Goal: Transaction & Acquisition: Book appointment/travel/reservation

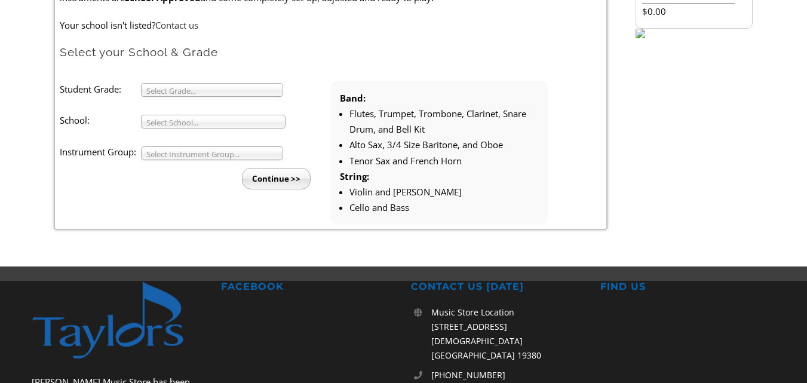
click at [274, 95] on b at bounding box center [277, 90] width 11 height 13
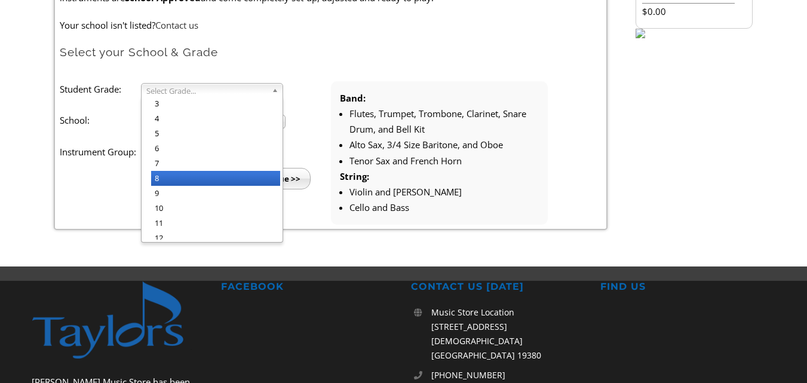
click at [223, 178] on li "8" at bounding box center [215, 178] width 129 height 15
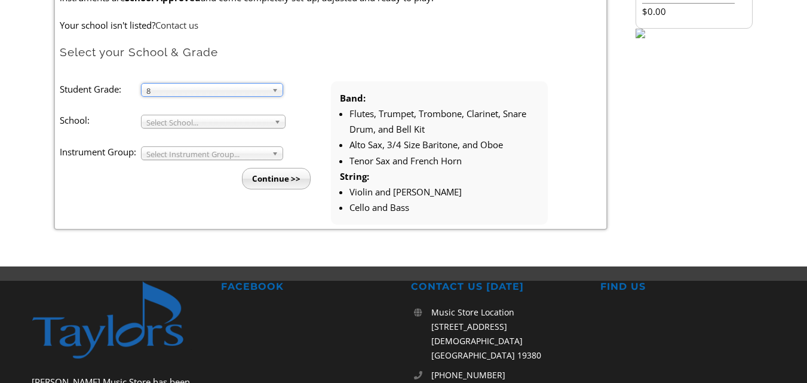
click at [255, 119] on span "Select School..." at bounding box center [207, 122] width 123 height 14
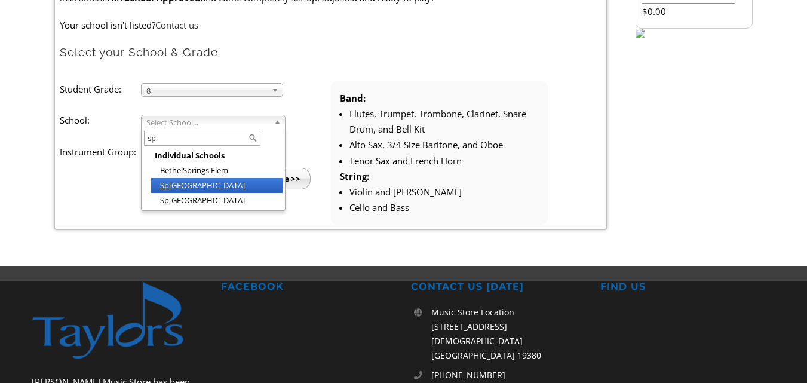
type input "sp"
click at [243, 182] on li "Sp rington Lake Middle School" at bounding box center [216, 185] width 131 height 15
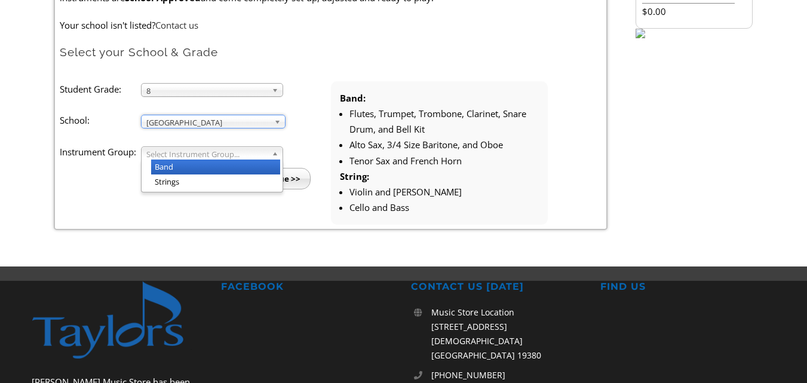
click at [262, 152] on span "Select Instrument Group..." at bounding box center [206, 154] width 121 height 14
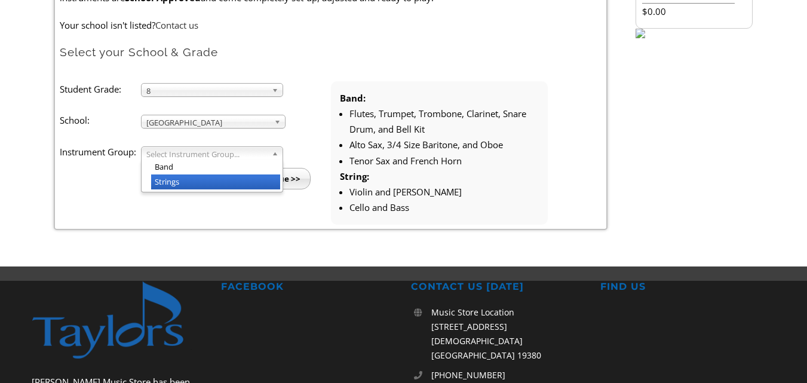
click at [212, 179] on li "Strings" at bounding box center [215, 181] width 129 height 15
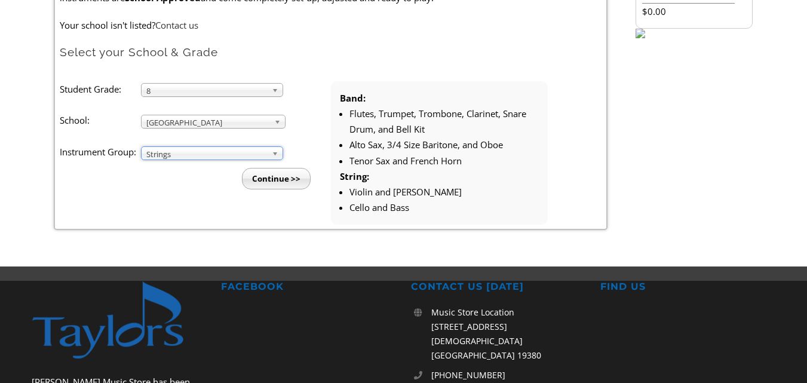
click at [280, 180] on input "Continue >>" at bounding box center [276, 179] width 69 height 22
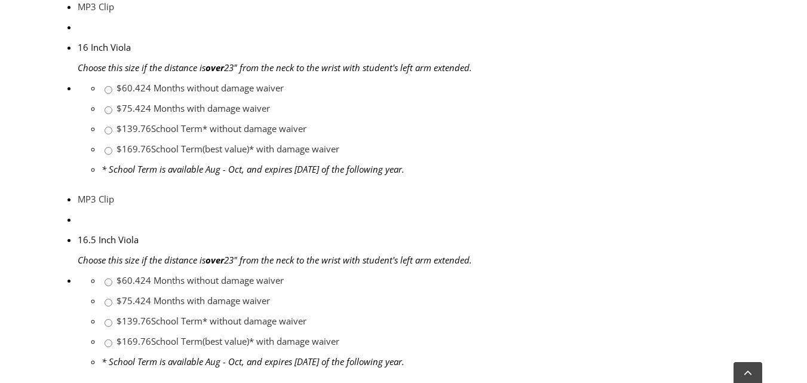
scroll to position [1733, 0]
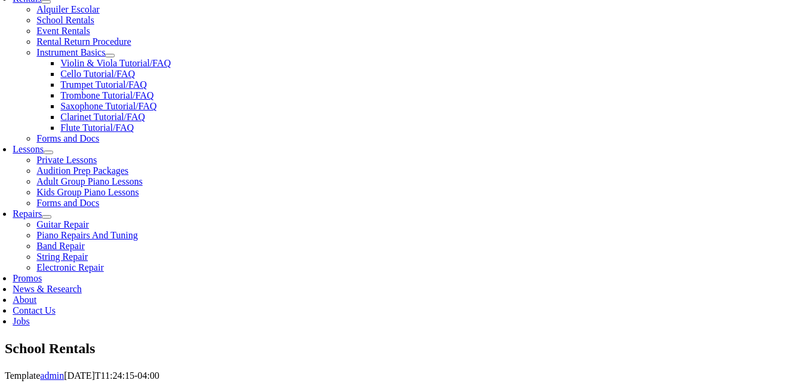
scroll to position [418, 0]
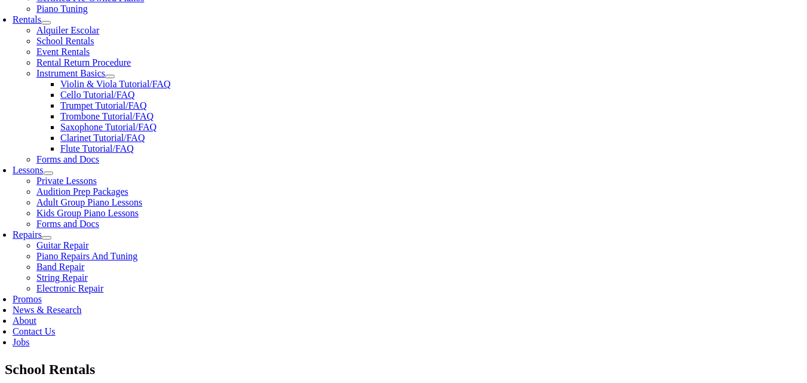
drag, startPoint x: 642, startPoint y: 64, endPoint x: 724, endPoint y: 91, distance: 86.9
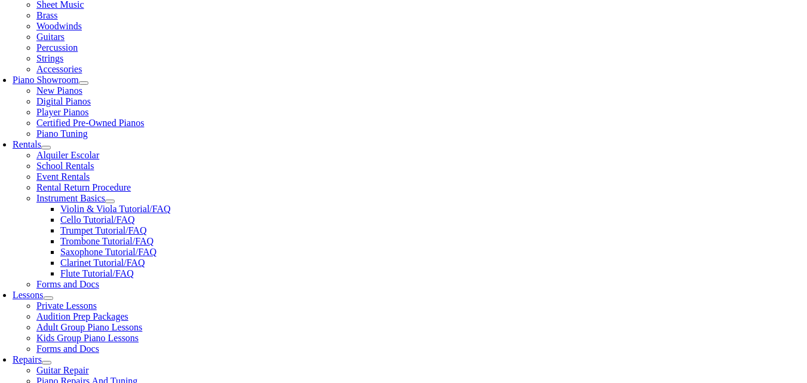
scroll to position [359, 0]
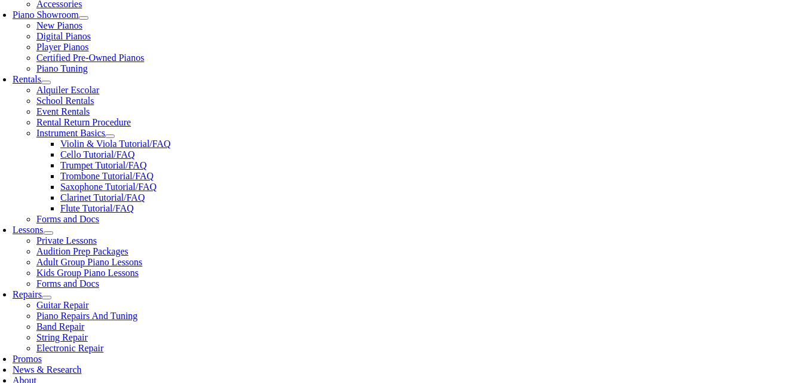
copy li "String Bass 3/4 Size - School Term rental** with damage waiver"
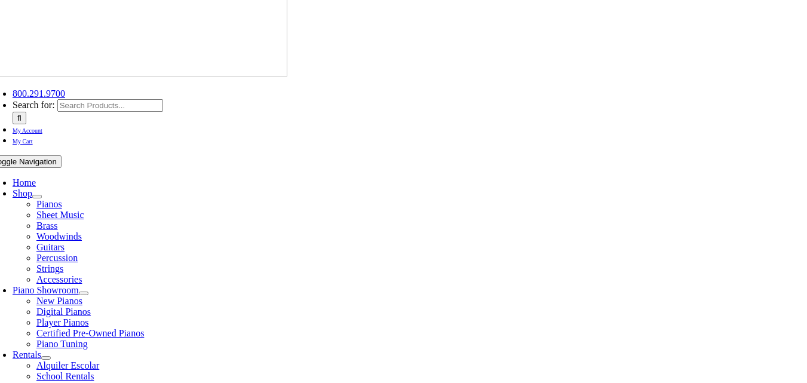
scroll to position [0, 0]
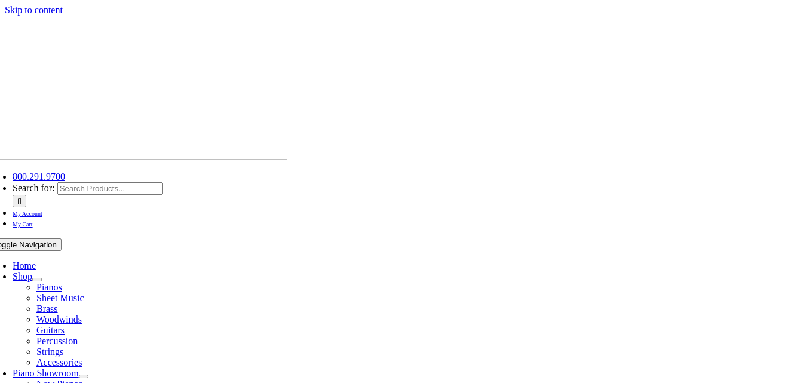
click at [36, 261] on span "Home" at bounding box center [24, 266] width 23 height 10
